Goal: Task Accomplishment & Management: Manage account settings

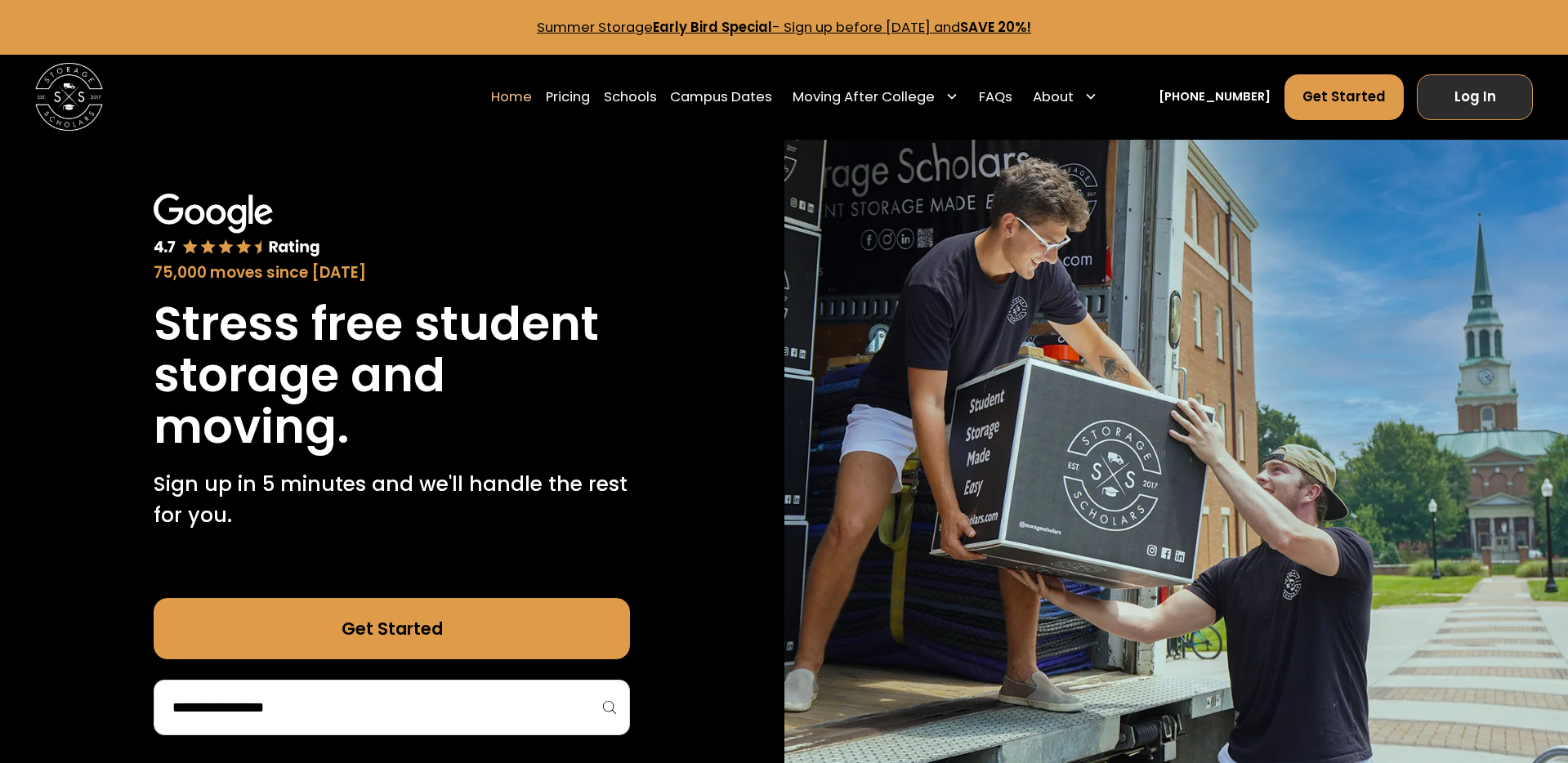
click at [1495, 112] on link "Log In" at bounding box center [1474, 96] width 116 height 45
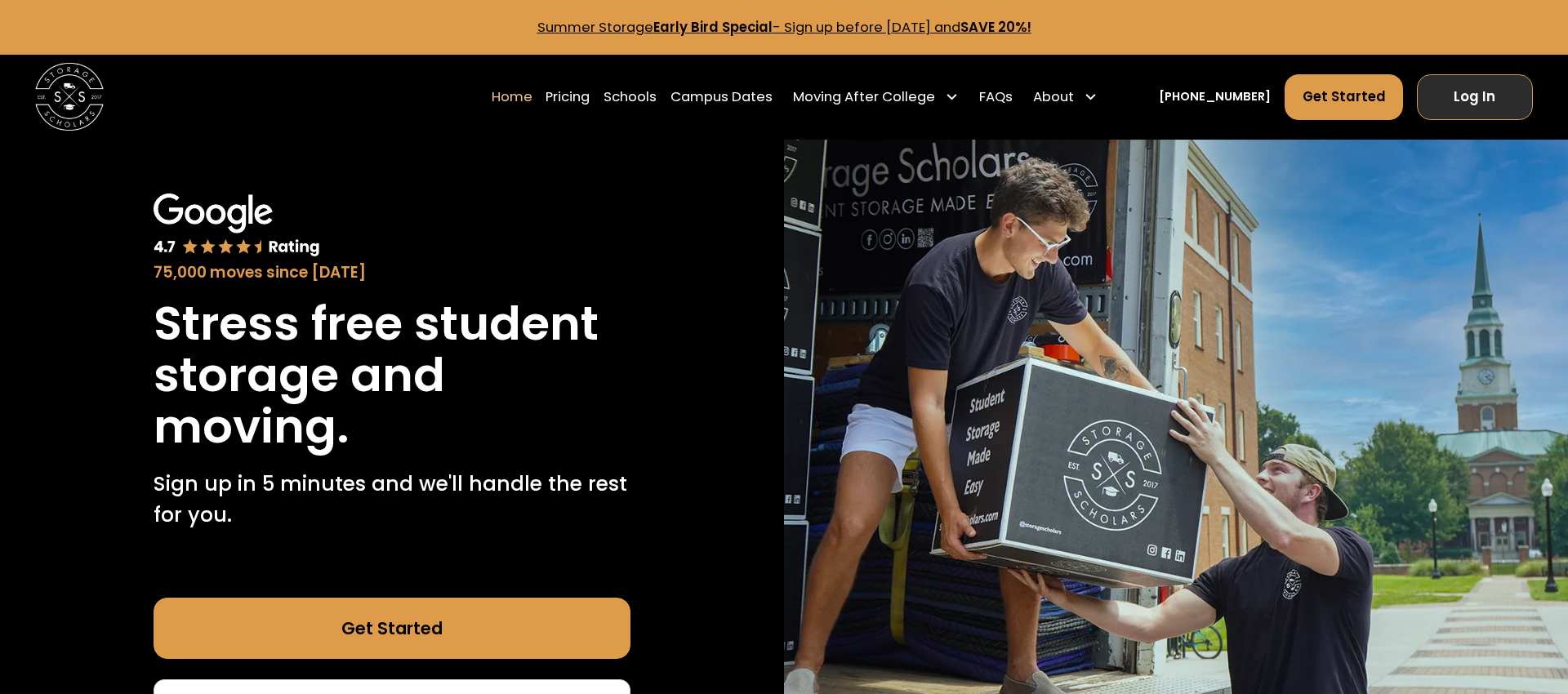
click at [1491, 98] on link "Log In" at bounding box center [1474, 96] width 116 height 45
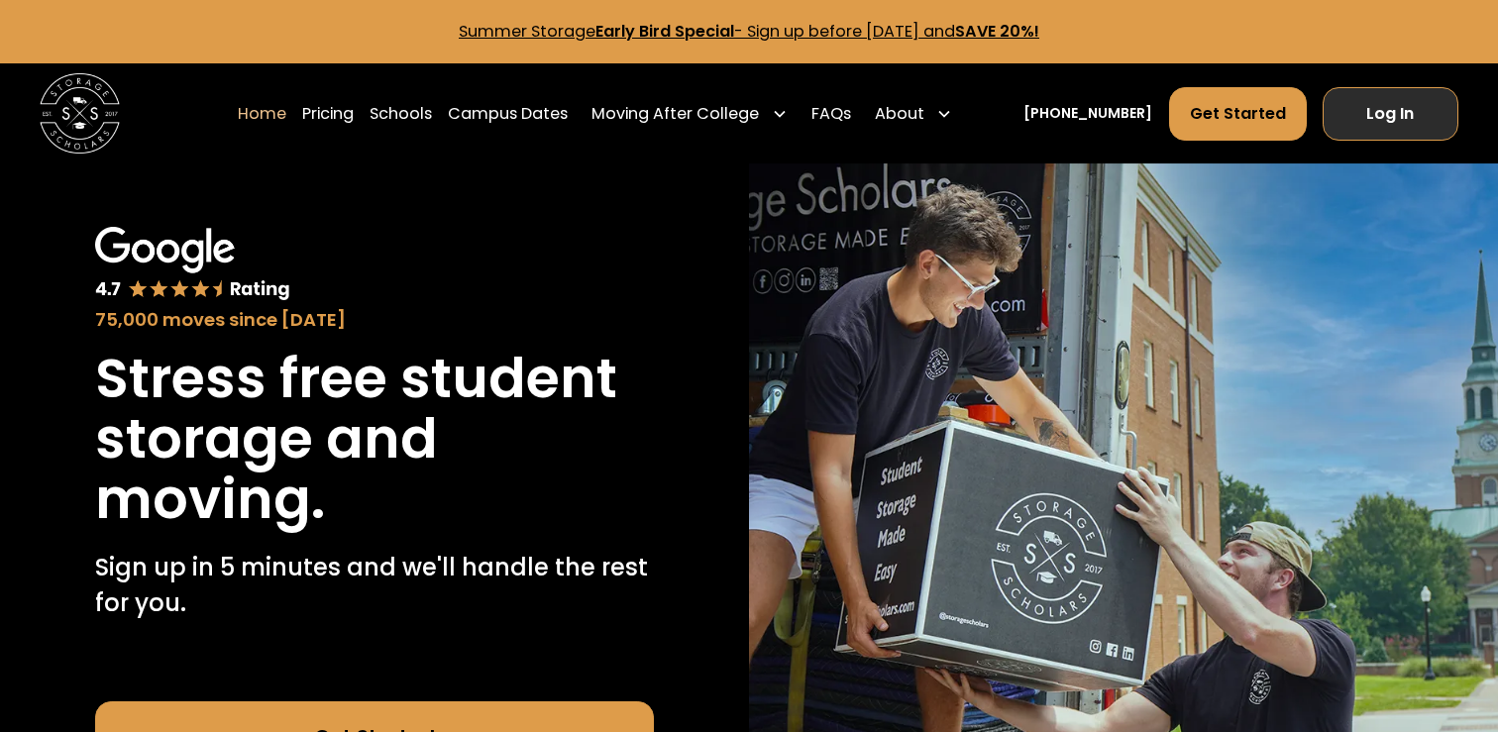
click at [1398, 133] on link "Log In" at bounding box center [1391, 114] width 136 height 54
